Goal: Task Accomplishment & Management: Complete application form

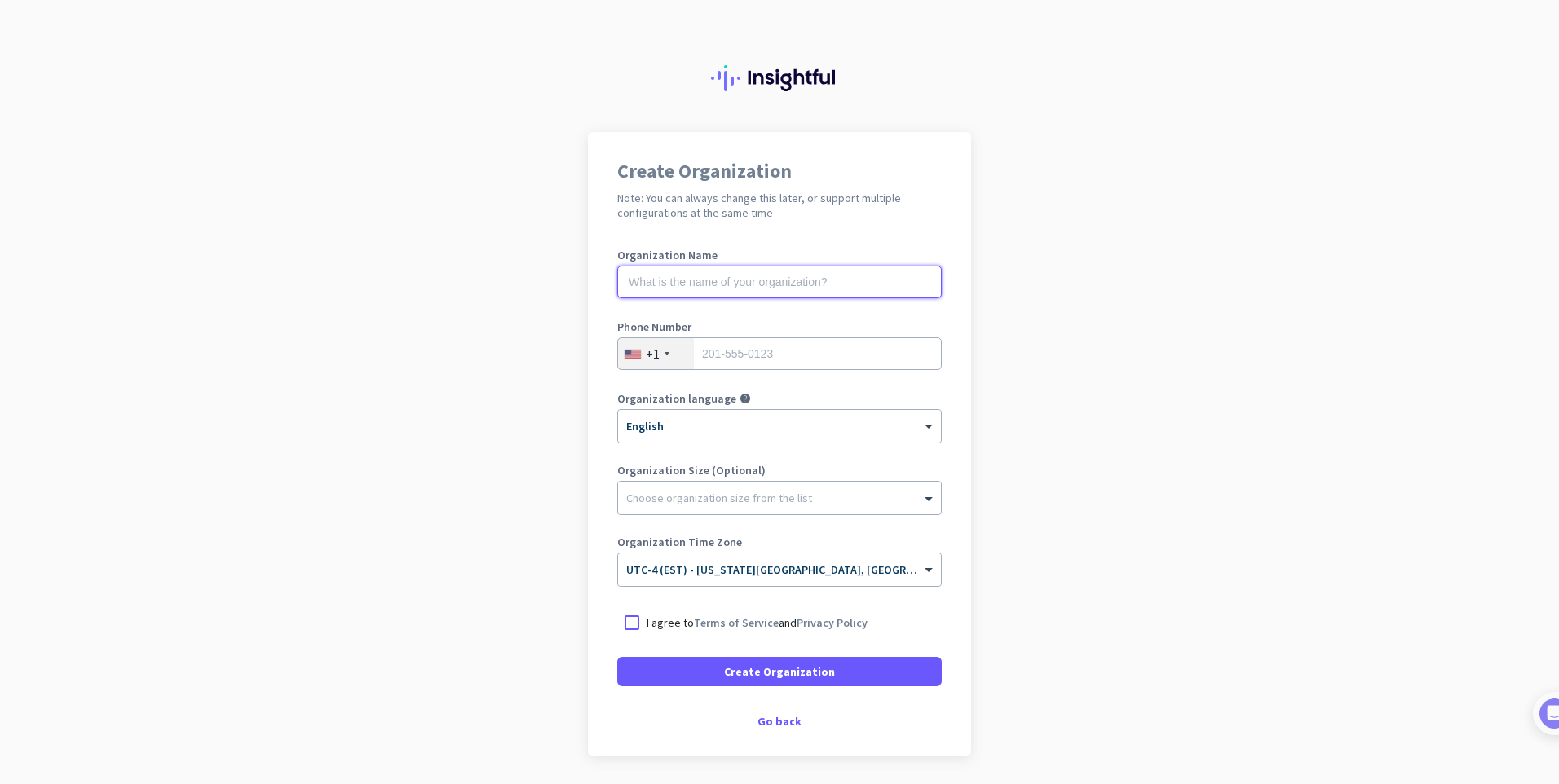
click at [810, 285] on input "text" at bounding box center [779, 282] width 325 height 32
click at [771, 356] on input "tel" at bounding box center [779, 354] width 325 height 32
click at [765, 285] on input "text" at bounding box center [779, 282] width 325 height 32
click at [922, 493] on span at bounding box center [931, 498] width 20 height 16
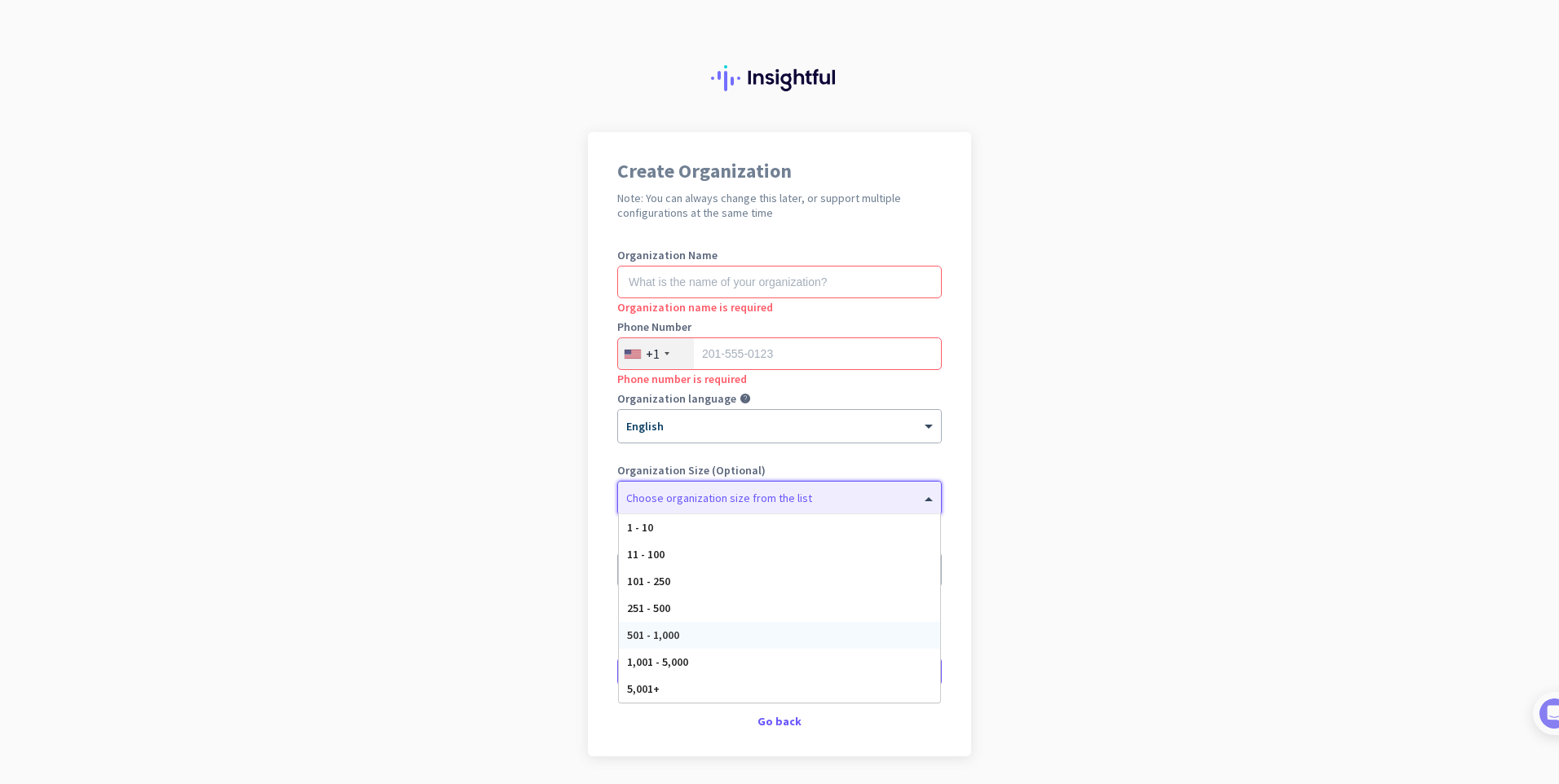
click at [840, 630] on div "501 - 1,000" at bounding box center [779, 636] width 321 height 27
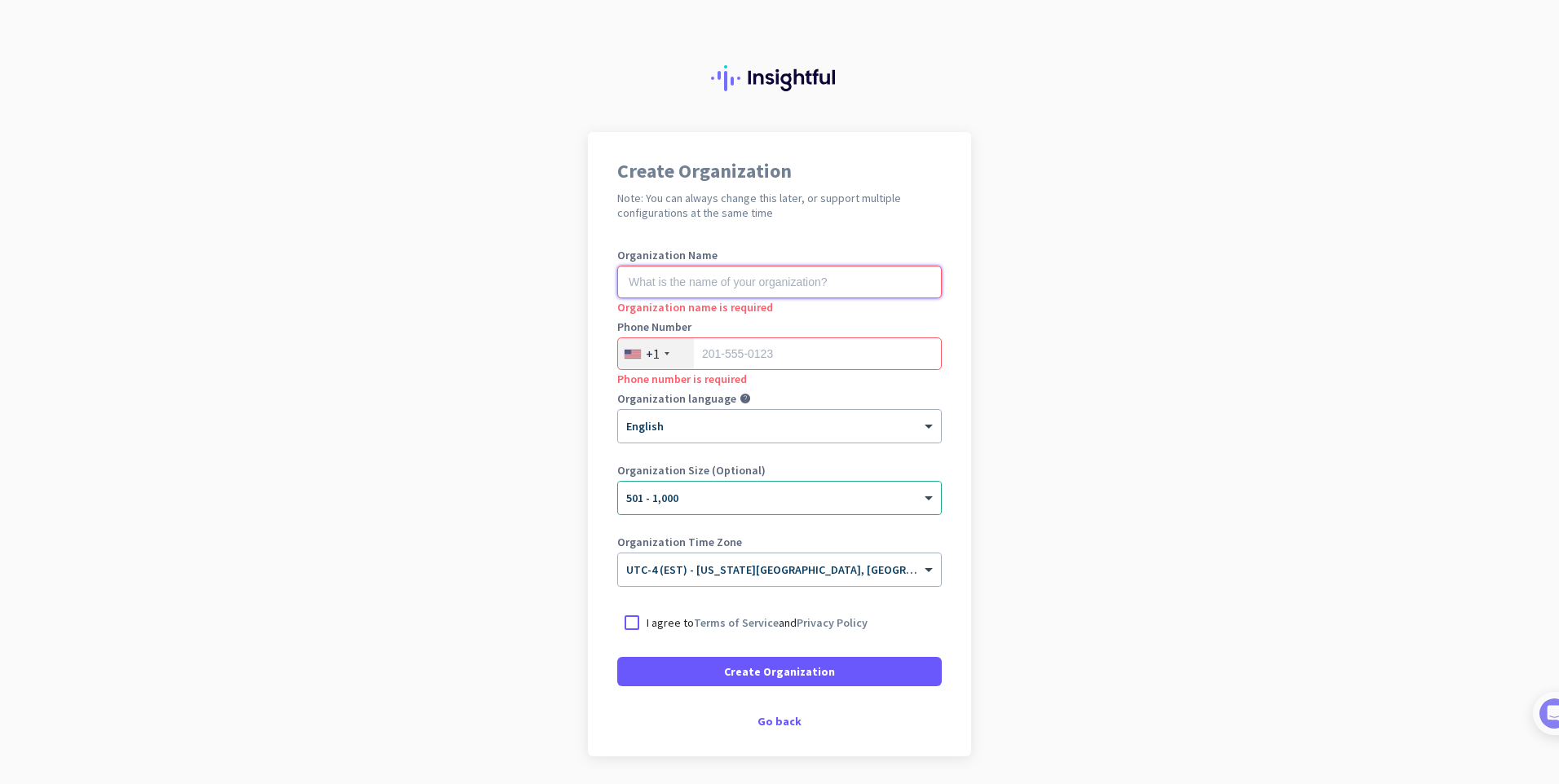
click at [770, 280] on input "text" at bounding box center [779, 282] width 325 height 32
type input "Mercor"
click at [827, 363] on input "tel" at bounding box center [779, 354] width 325 height 32
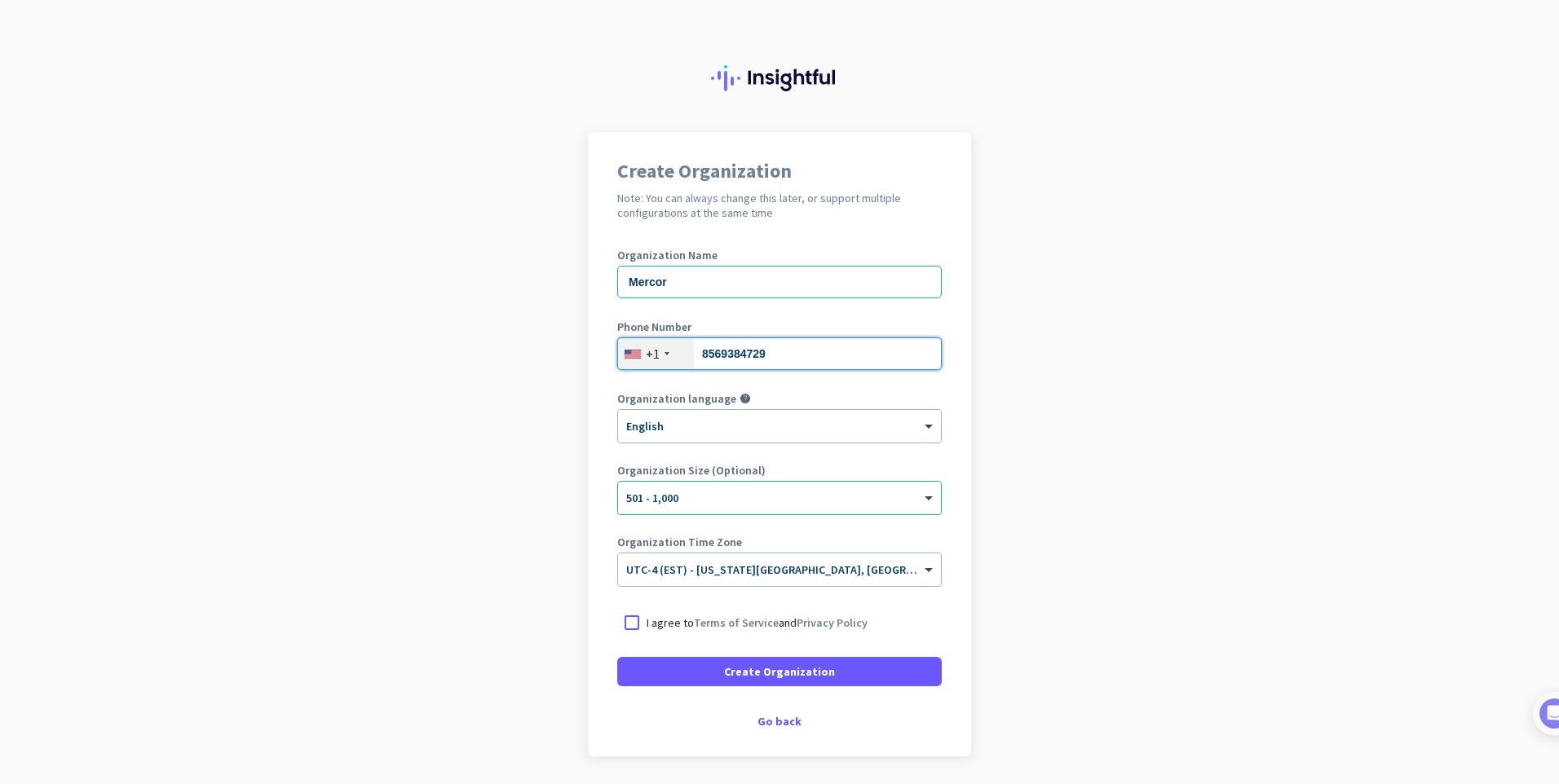
type input "8569384729"
click at [946, 299] on div "Create Organization Note: You can always change this later, or support multiple…" at bounding box center [780, 444] width 384 height 625
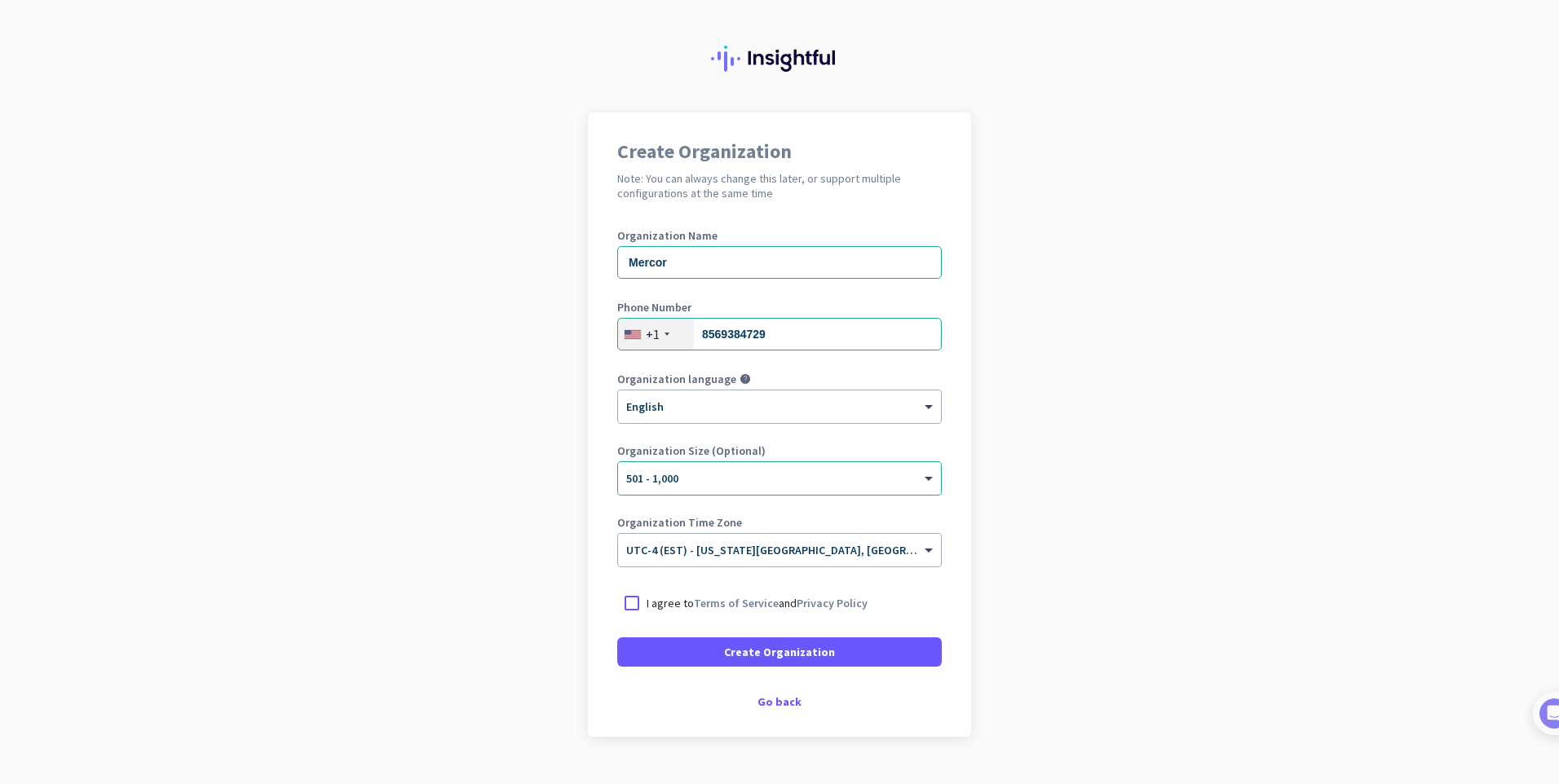
scroll to position [54, 0]
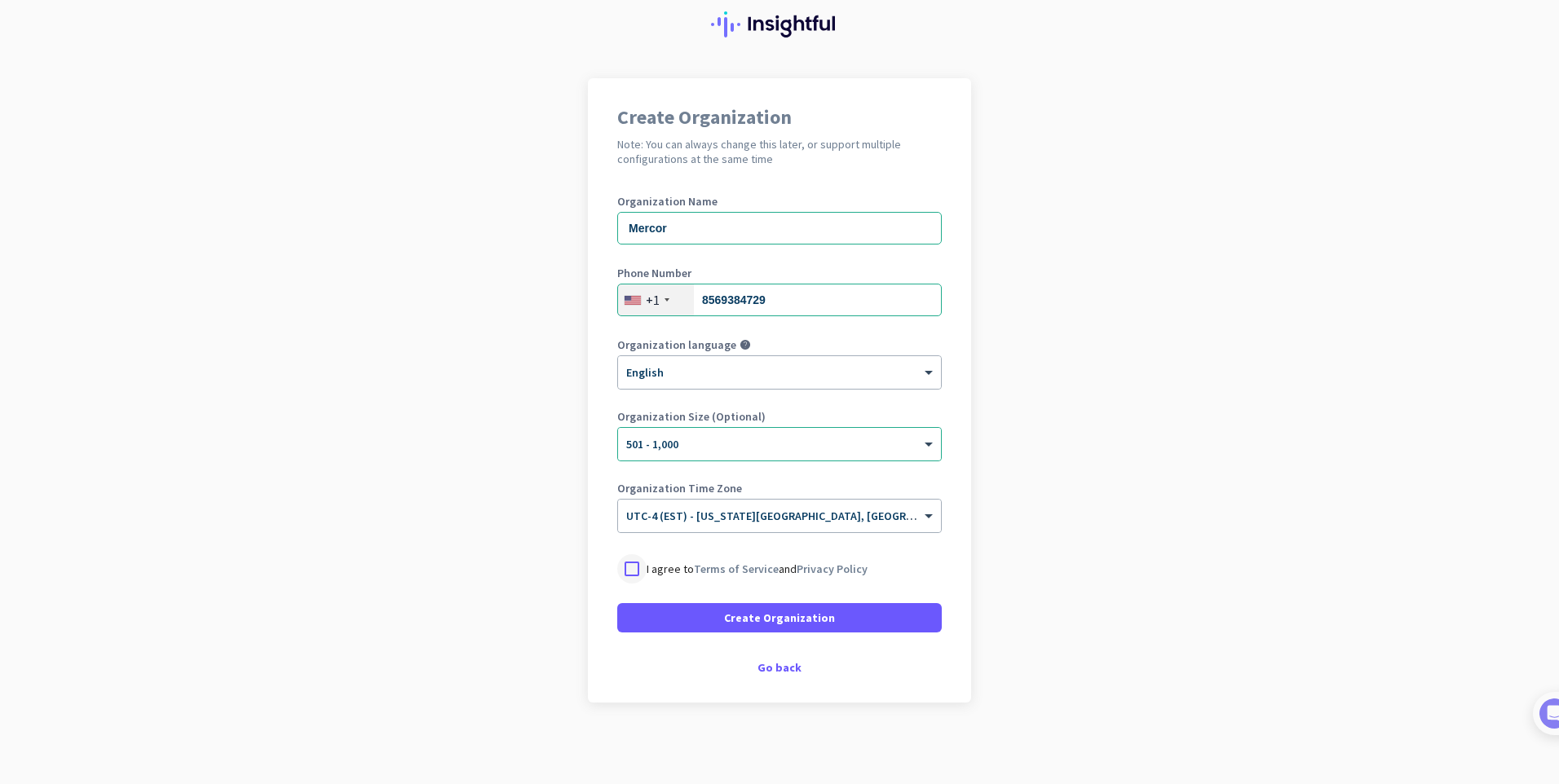
click at [619, 568] on div at bounding box center [632, 569] width 29 height 29
click at [706, 614] on span at bounding box center [779, 618] width 325 height 39
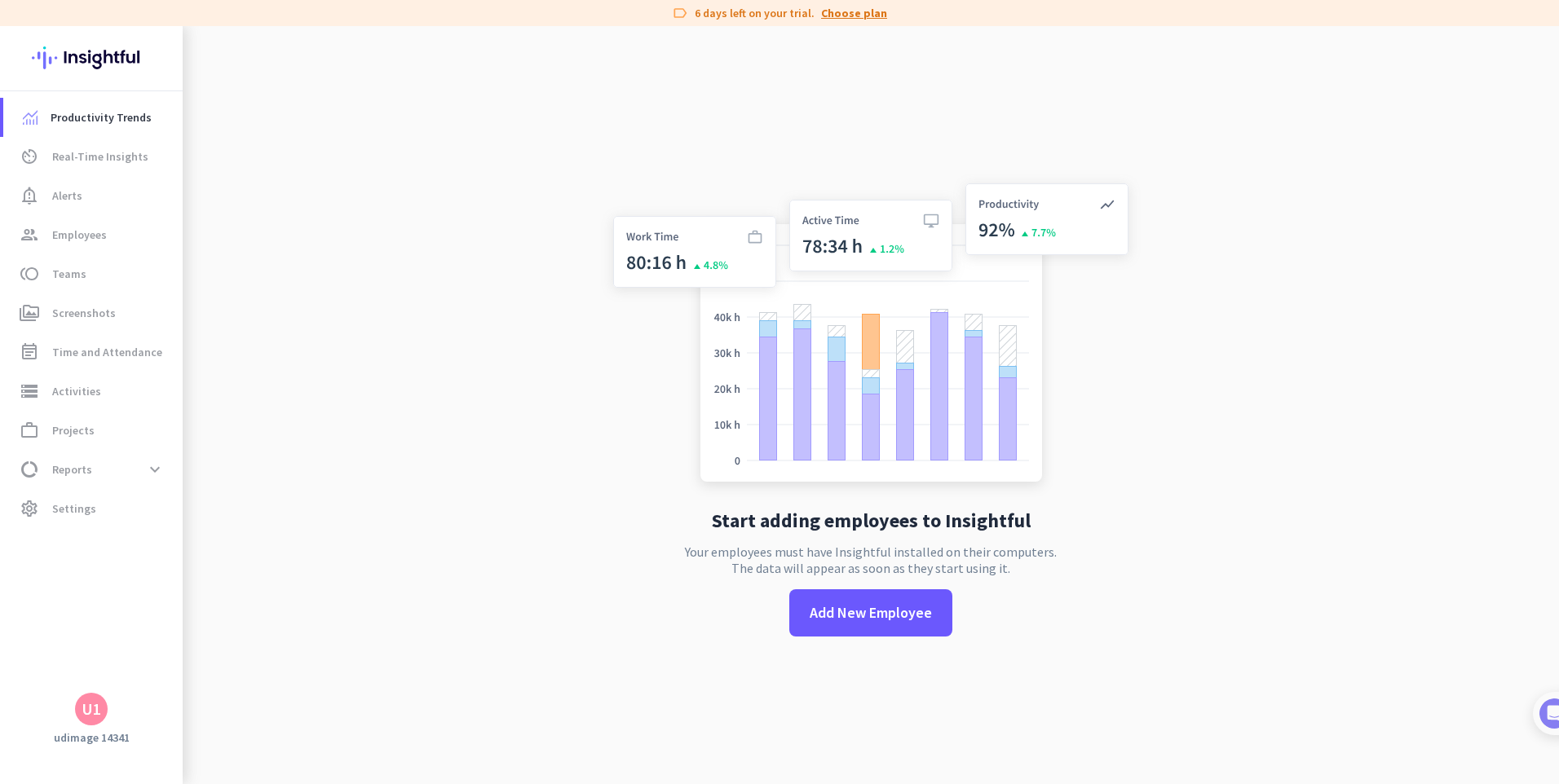
click at [834, 19] on link "Choose plan" at bounding box center [853, 13] width 66 height 16
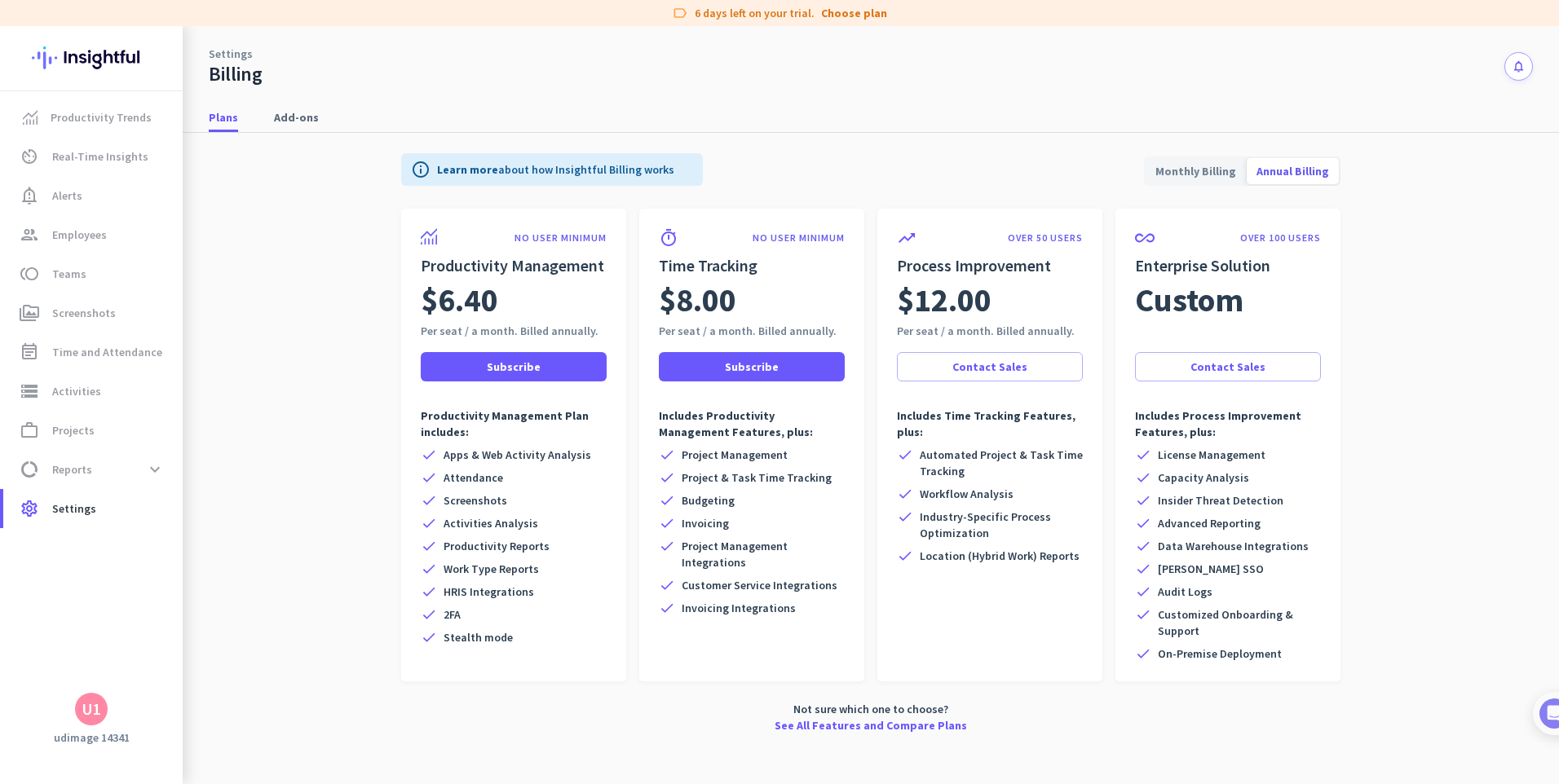
click at [825, 95] on nav "Plans Add-ons" at bounding box center [870, 109] width 1377 height 47
click at [124, 125] on span "Productivity Trends" at bounding box center [101, 117] width 101 height 20
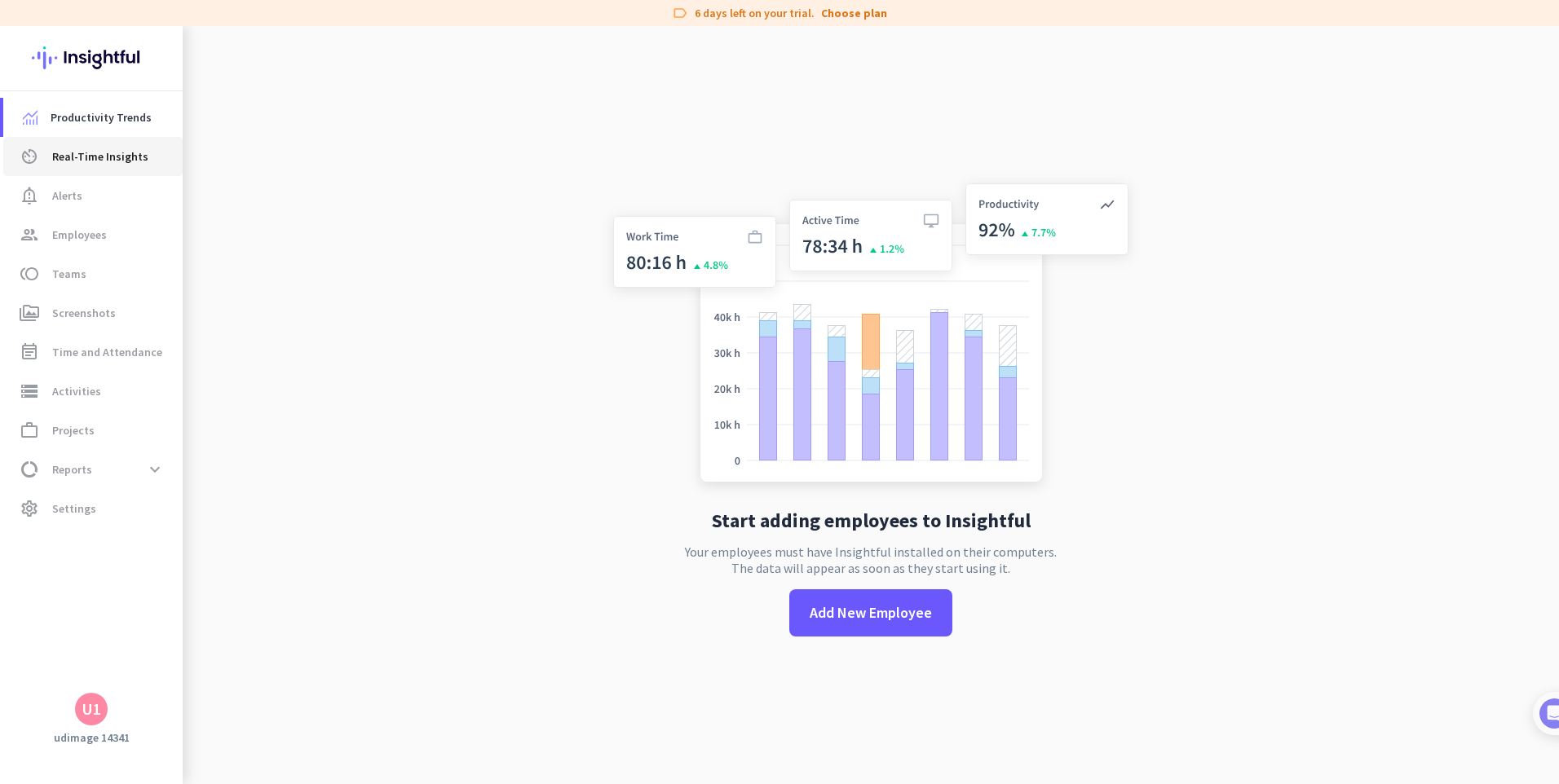
click at [135, 168] on link "av_timer Real-Time Insights" at bounding box center [93, 157] width 179 height 39
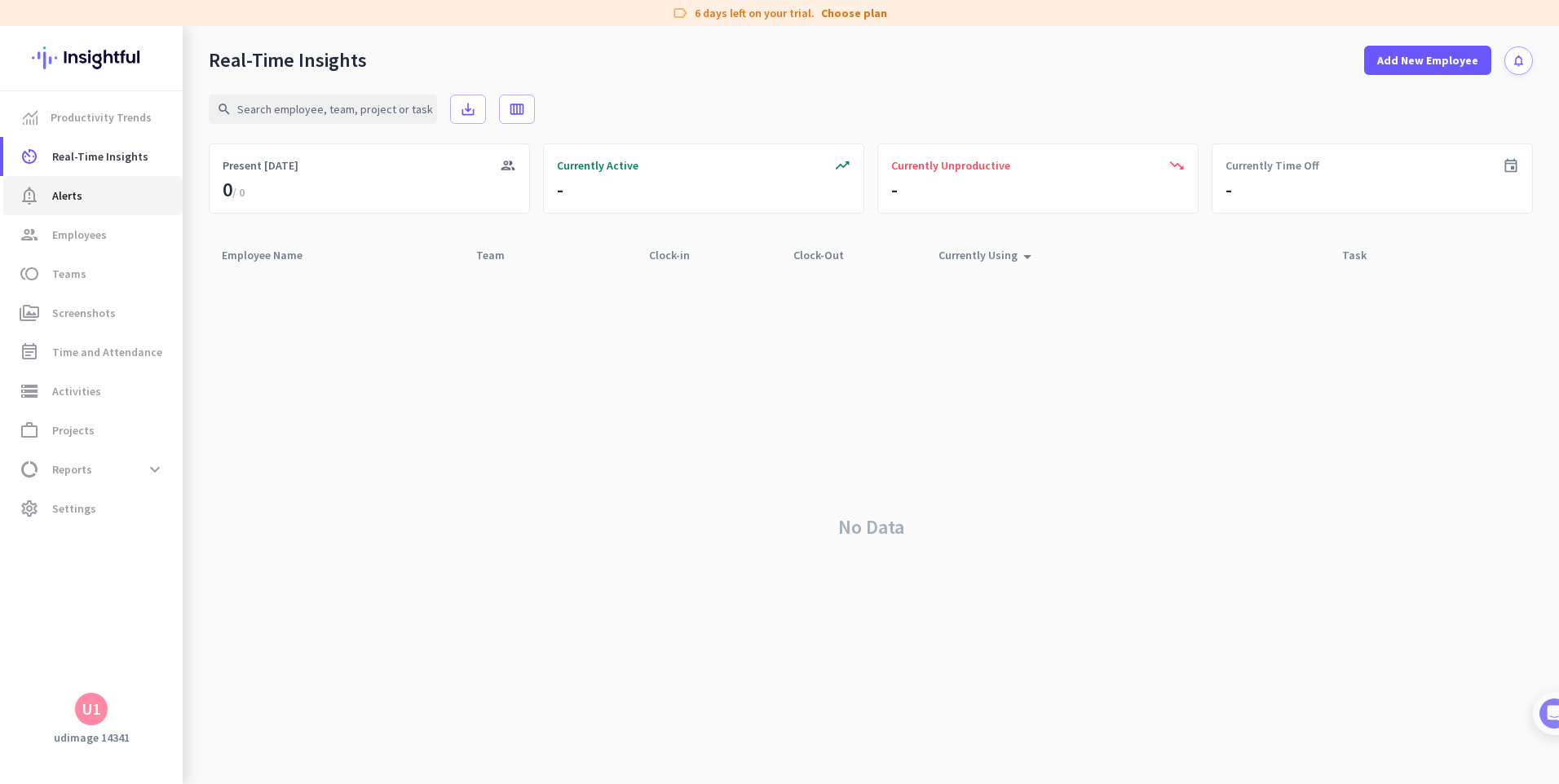
click at [112, 198] on span "notification_important Alerts" at bounding box center [93, 195] width 153 height 20
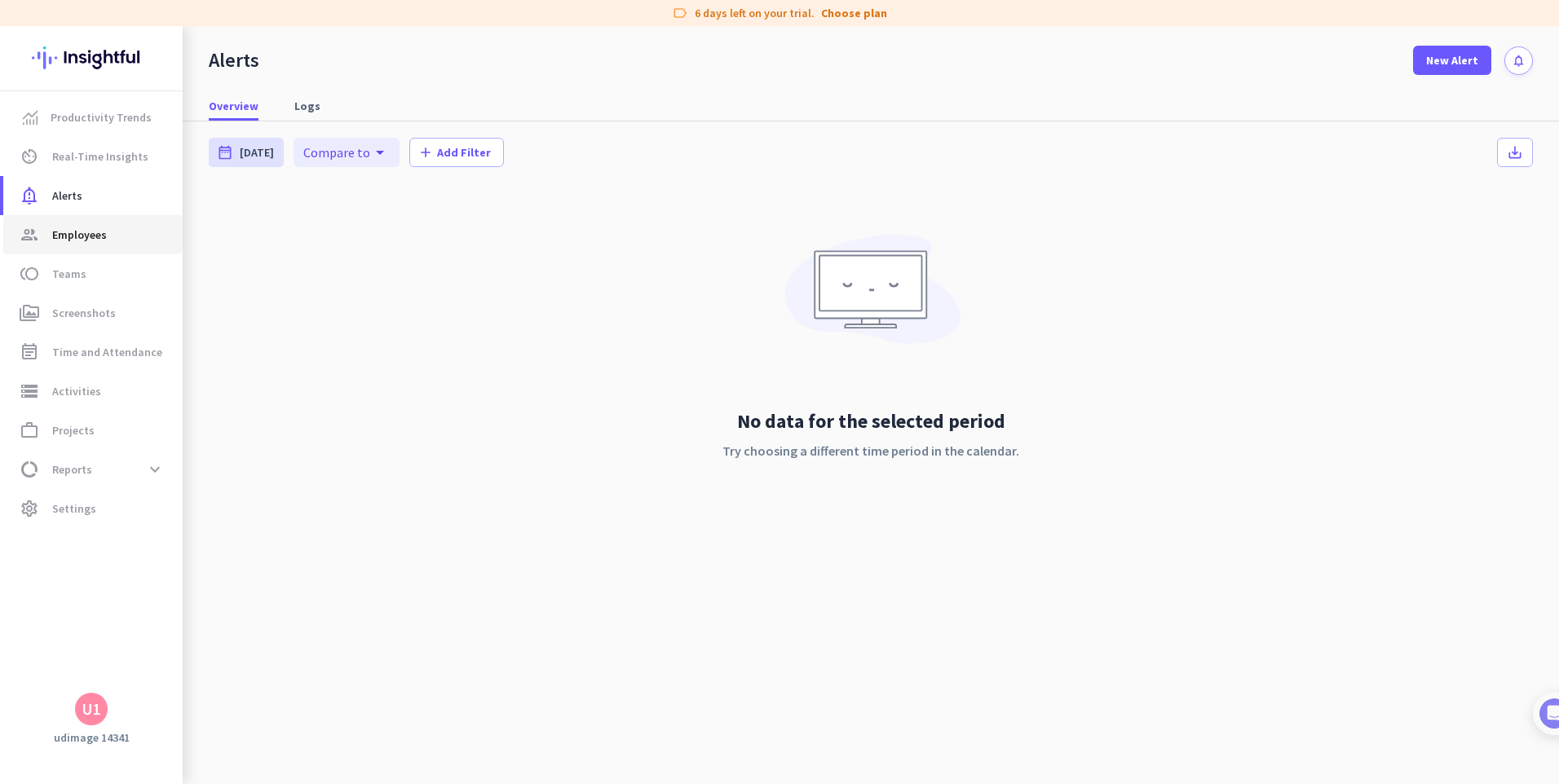
click at [118, 228] on span "group Employees" at bounding box center [93, 234] width 153 height 20
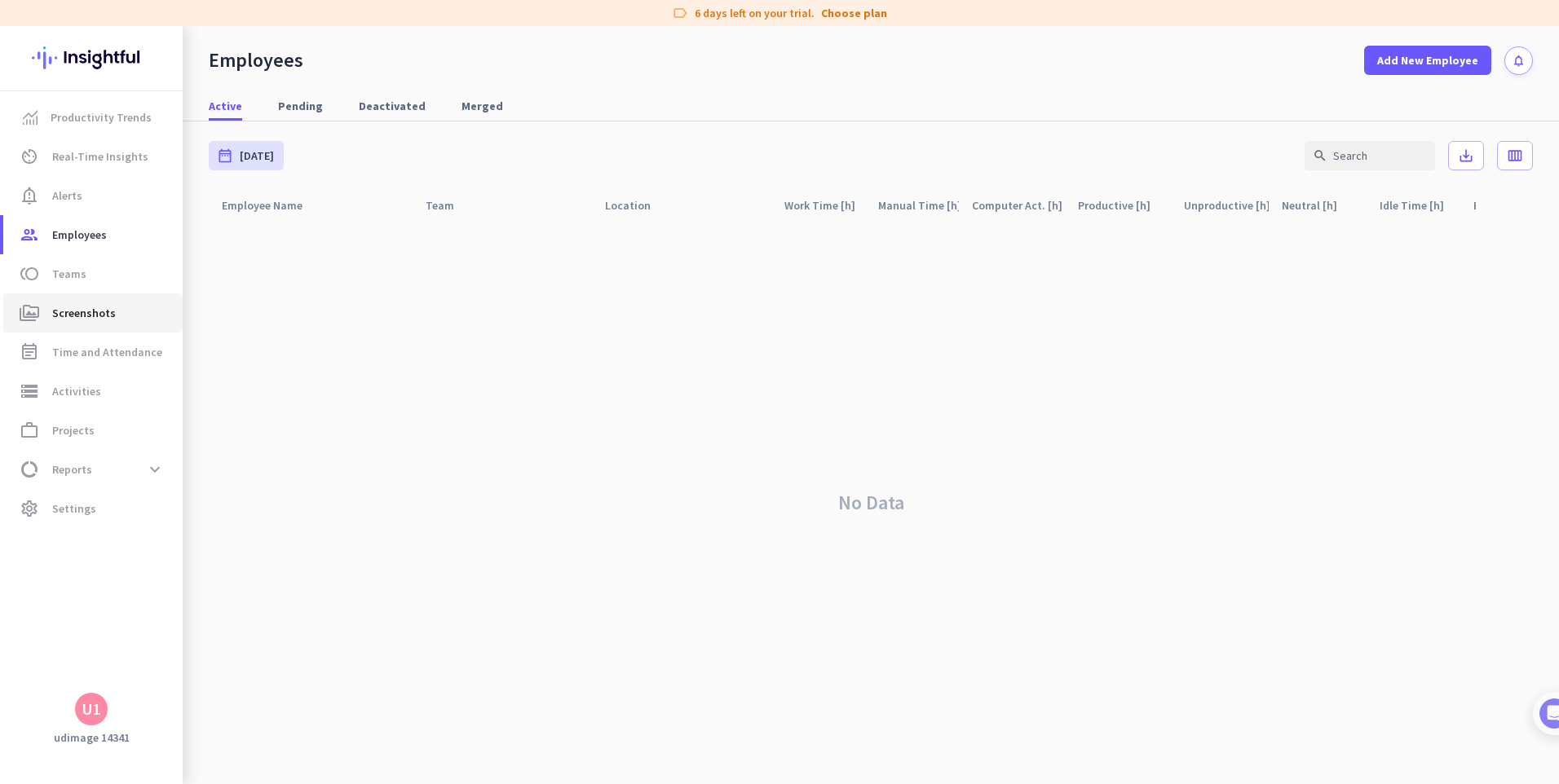
click at [132, 310] on span "perm_media Screenshots" at bounding box center [93, 313] width 153 height 20
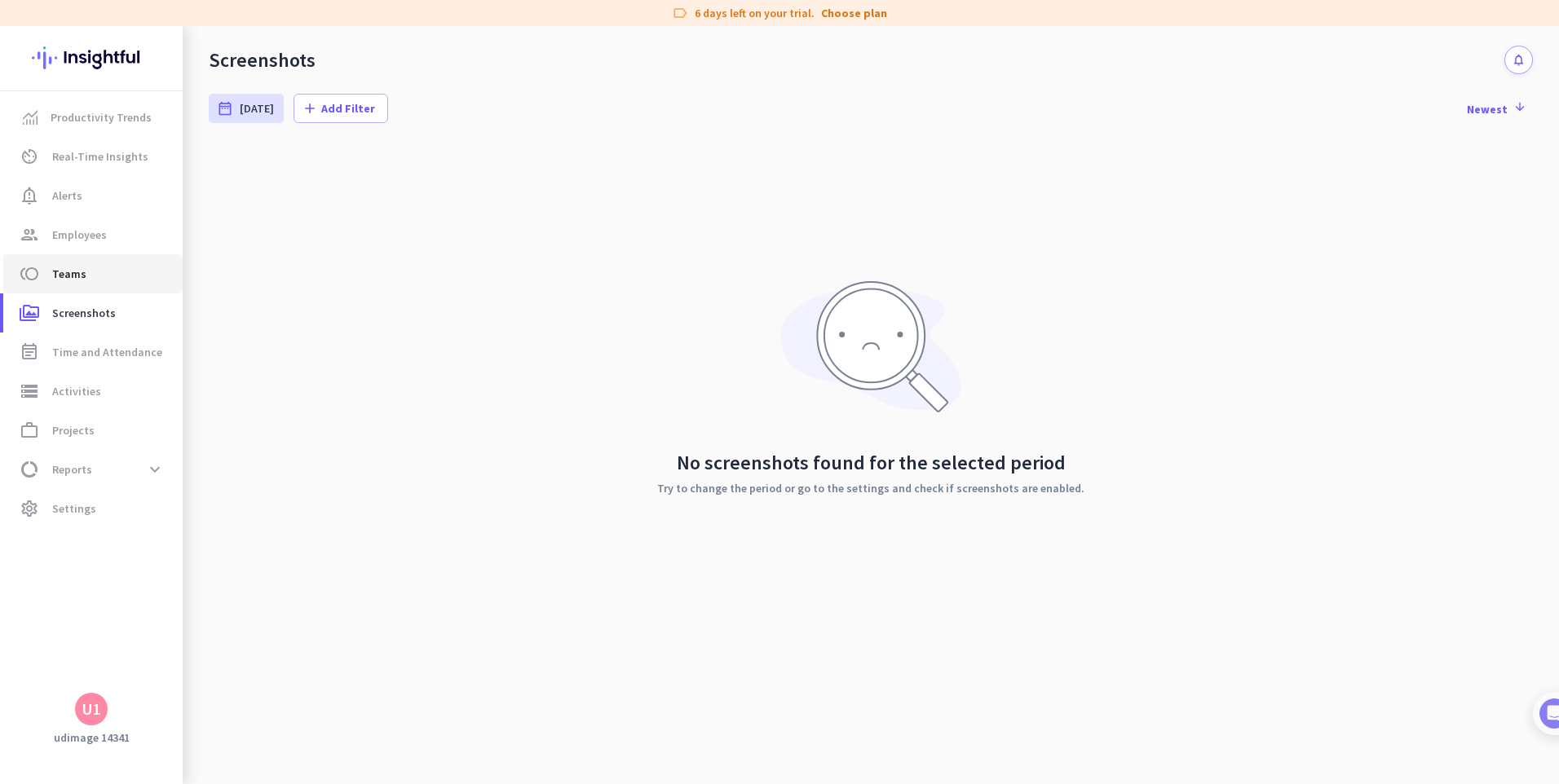
click at [122, 274] on span "toll Teams" at bounding box center [93, 274] width 153 height 20
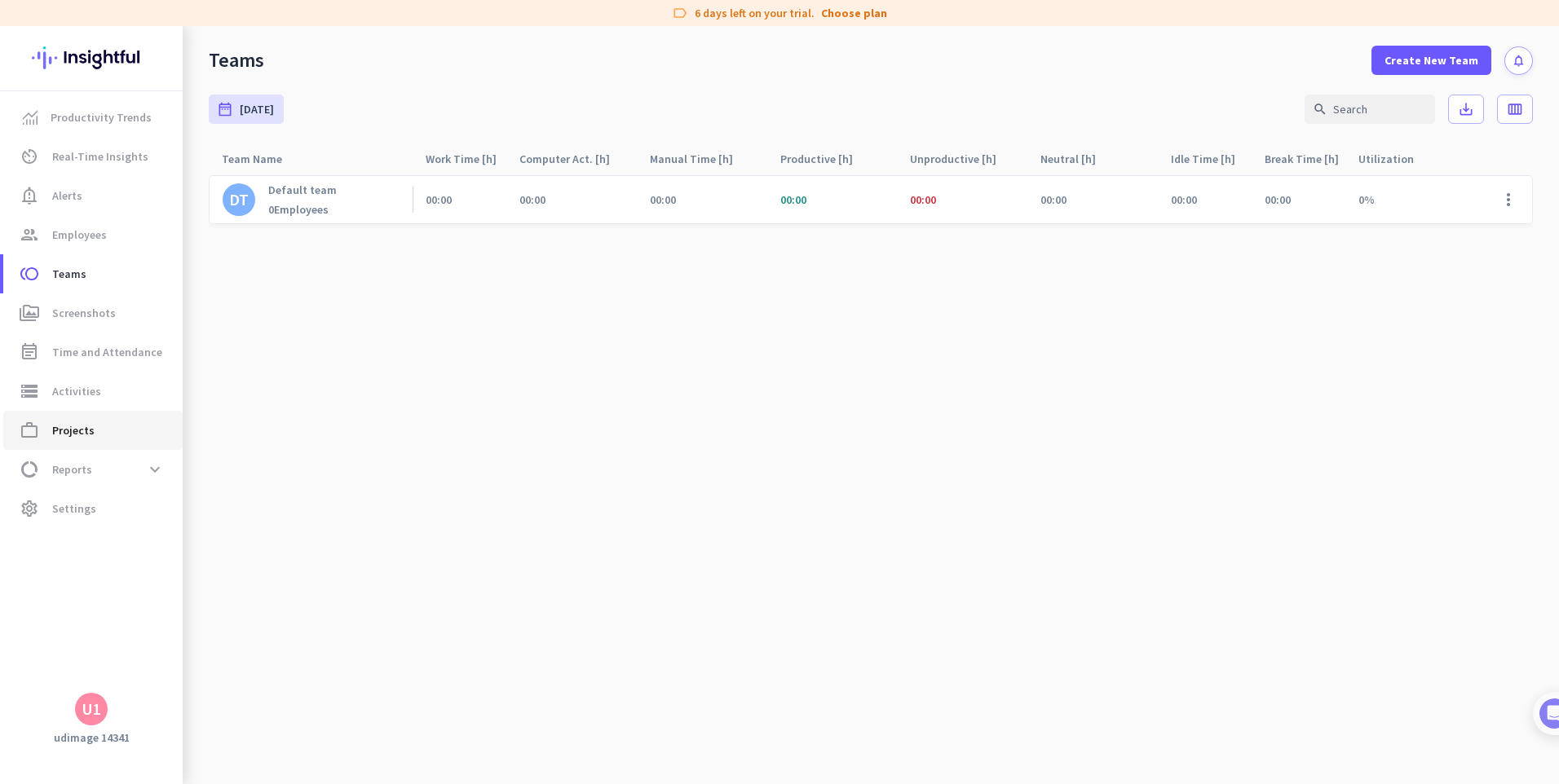
click at [146, 442] on link "work_outline Projects" at bounding box center [93, 430] width 179 height 39
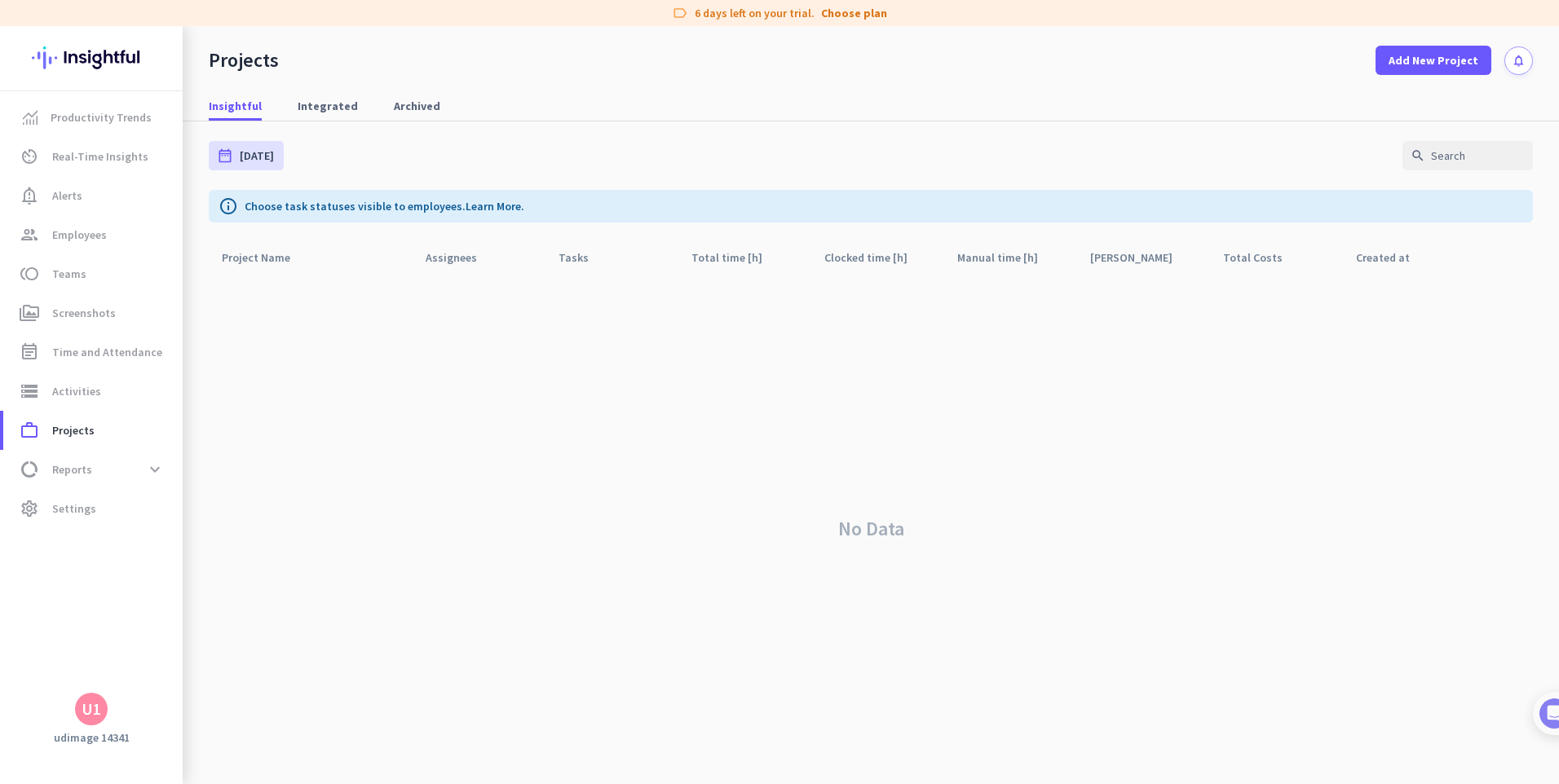
click at [428, 300] on div "No Data" at bounding box center [871, 528] width 1325 height 511
click at [92, 108] on span "Productivity Trends" at bounding box center [101, 117] width 101 height 20
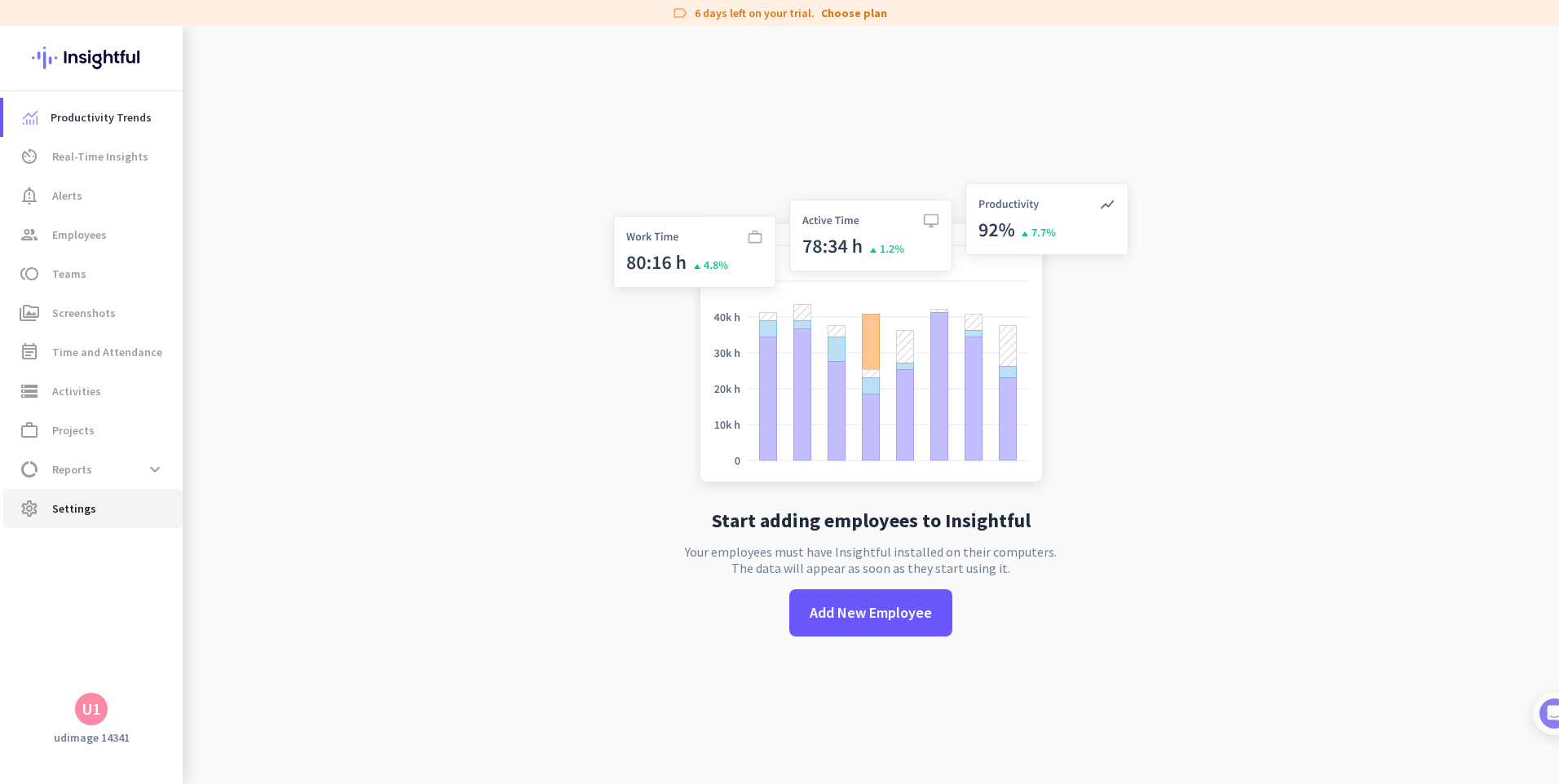
click at [88, 509] on span "Settings" at bounding box center [74, 508] width 44 height 20
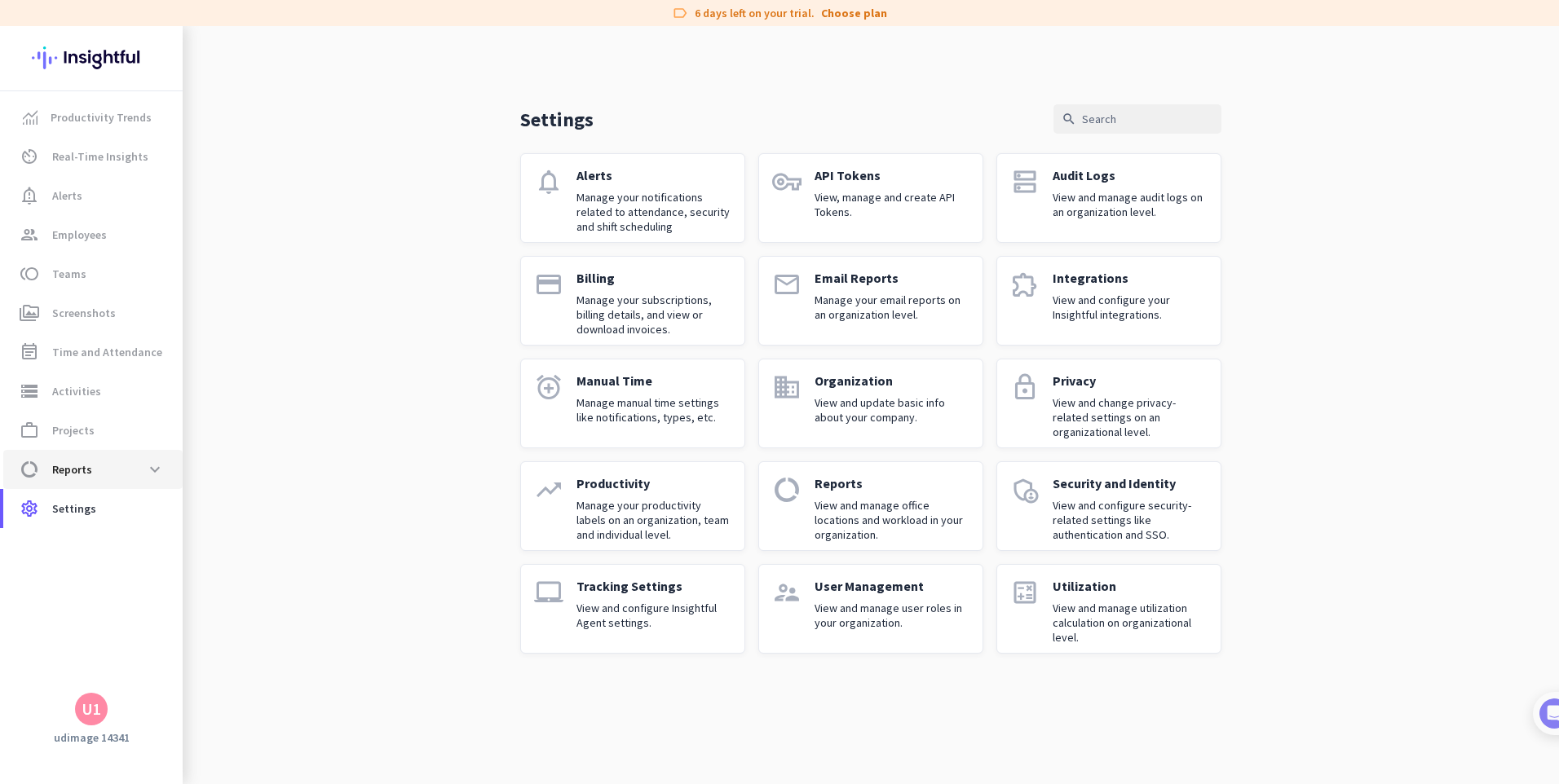
click at [119, 483] on span "data_usage Reports expand_more" at bounding box center [93, 470] width 153 height 29
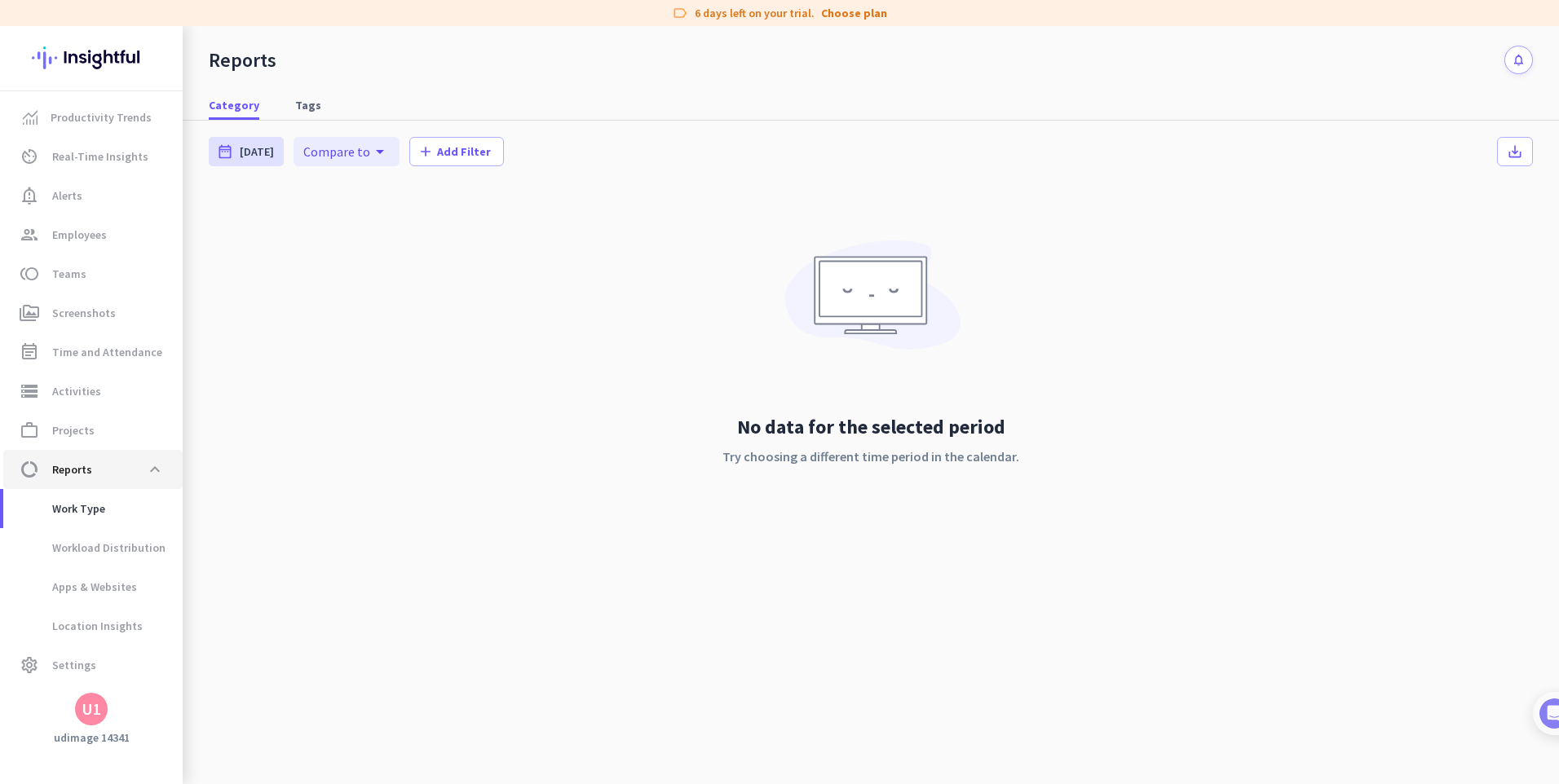
click at [121, 480] on span "data_usage Reports expand_less" at bounding box center [93, 470] width 153 height 29
click at [116, 124] on span "Productivity Trends" at bounding box center [101, 117] width 101 height 20
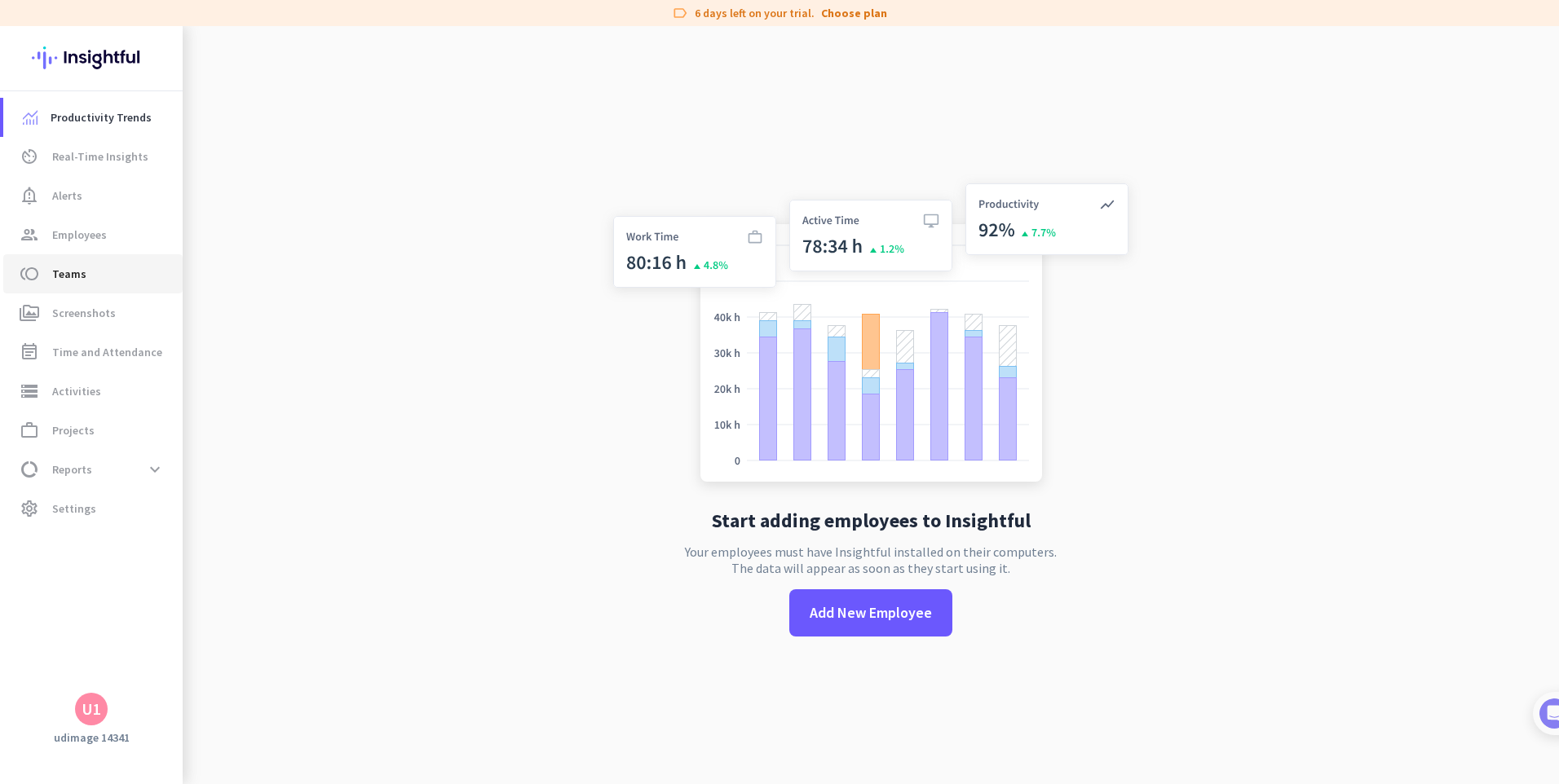
click at [116, 284] on link "toll Teams" at bounding box center [93, 274] width 179 height 39
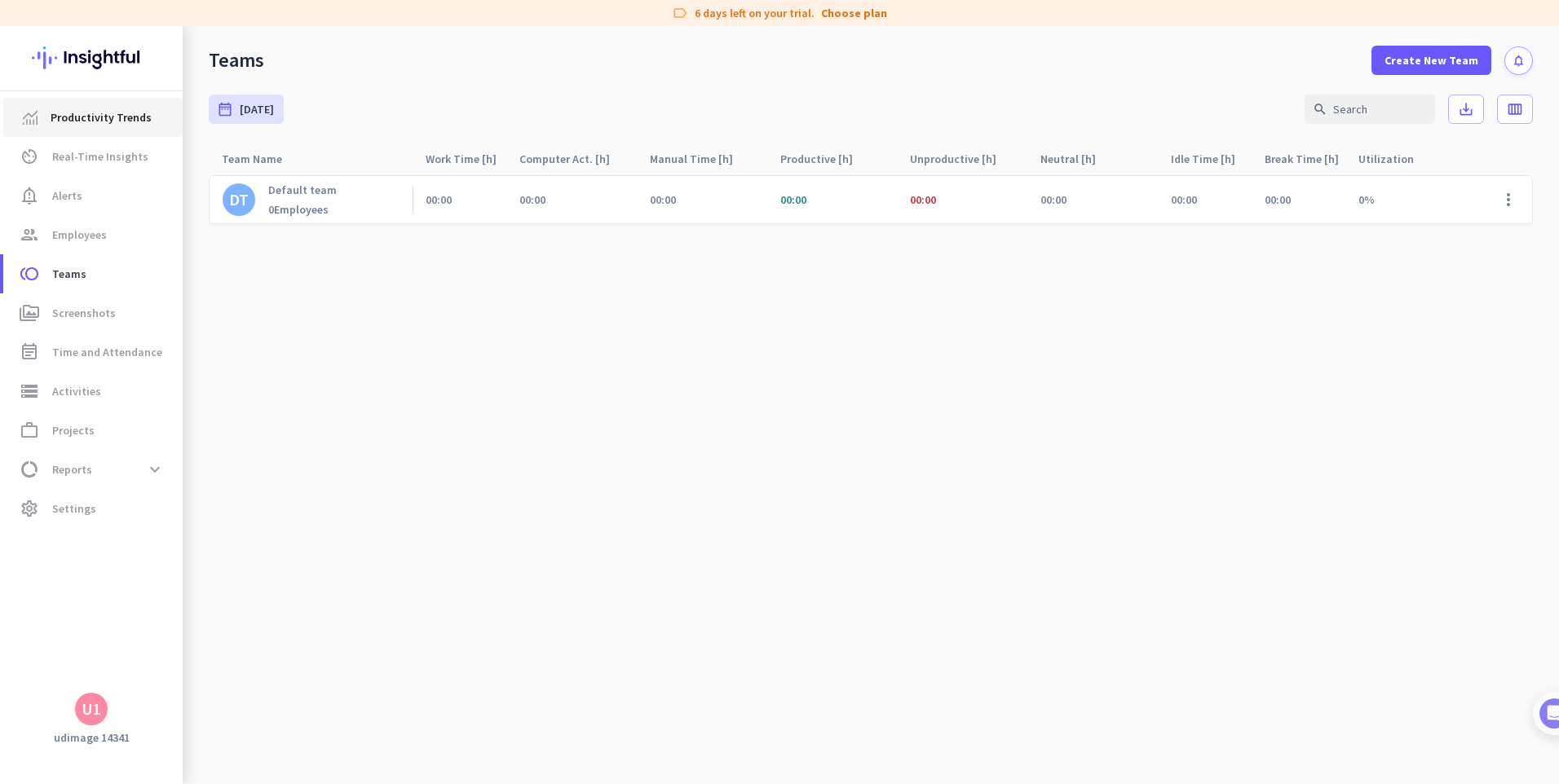
click at [120, 118] on span "Productivity Trends" at bounding box center [101, 117] width 101 height 20
